Goal: Task Accomplishment & Management: Use online tool/utility

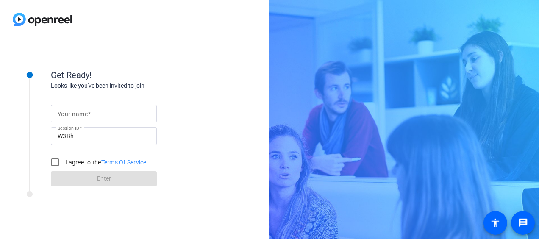
click at [123, 116] on input "Your name" at bounding box center [104, 113] width 92 height 10
type input "[PERSON_NAME]"
click at [62, 163] on input "I agree to the Terms Of Service" at bounding box center [55, 162] width 17 height 17
checkbox input "true"
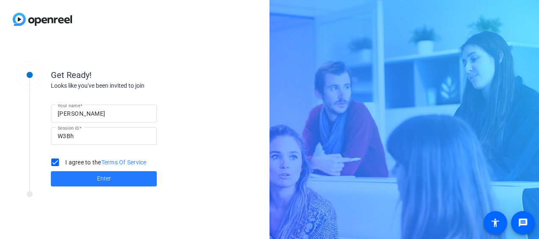
click at [85, 182] on span at bounding box center [104, 179] width 106 height 20
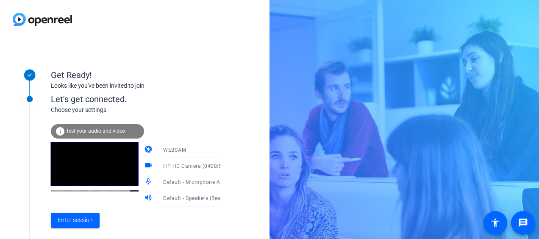
click at [224, 151] on icon at bounding box center [229, 150] width 10 height 10
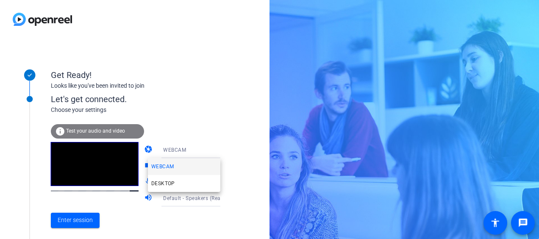
click at [213, 151] on div at bounding box center [269, 119] width 539 height 239
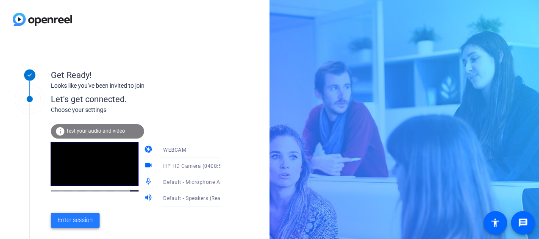
click at [68, 223] on span "Enter session" at bounding box center [75, 220] width 35 height 9
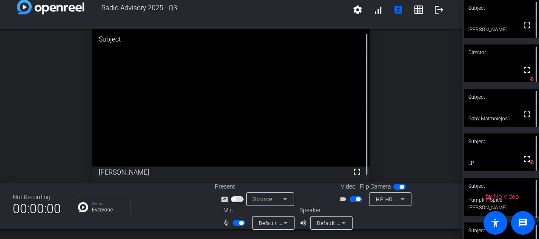
click at [236, 222] on span "button" at bounding box center [239, 223] width 13 height 6
click at [356, 200] on span "button" at bounding box center [358, 199] width 4 height 4
click at [353, 200] on span "button" at bounding box center [356, 199] width 13 height 6
click at [356, 199] on span "button" at bounding box center [358, 199] width 4 height 4
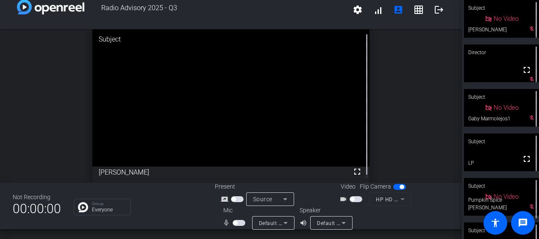
click at [357, 200] on span "button" at bounding box center [356, 199] width 13 height 6
click at [234, 223] on span "button" at bounding box center [235, 223] width 4 height 4
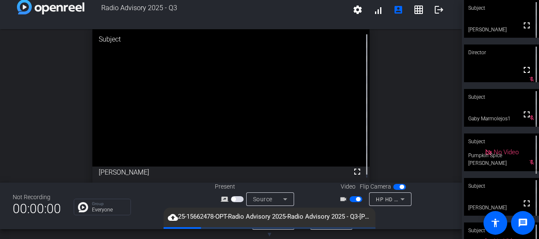
click at [353, 199] on span "button" at bounding box center [356, 199] width 13 height 6
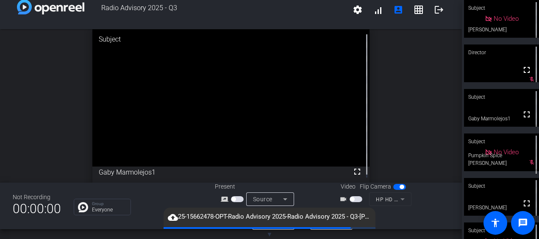
click at [495, 20] on div "No Video" at bounding box center [502, 19] width 34 height 10
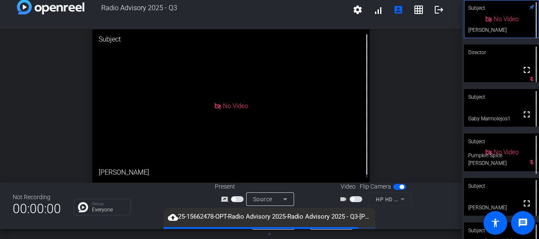
click at [506, 14] on div "Subject" at bounding box center [501, 8] width 75 height 16
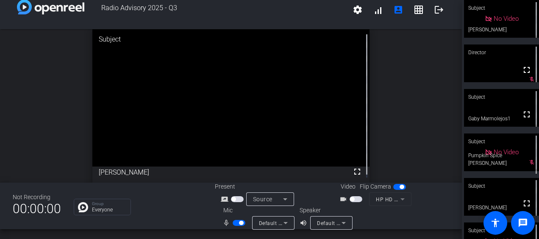
click at [236, 224] on span "button" at bounding box center [239, 223] width 13 height 6
click at [434, 8] on mat-icon "logout" at bounding box center [439, 10] width 10 height 10
